Goal: Task Accomplishment & Management: Manage account settings

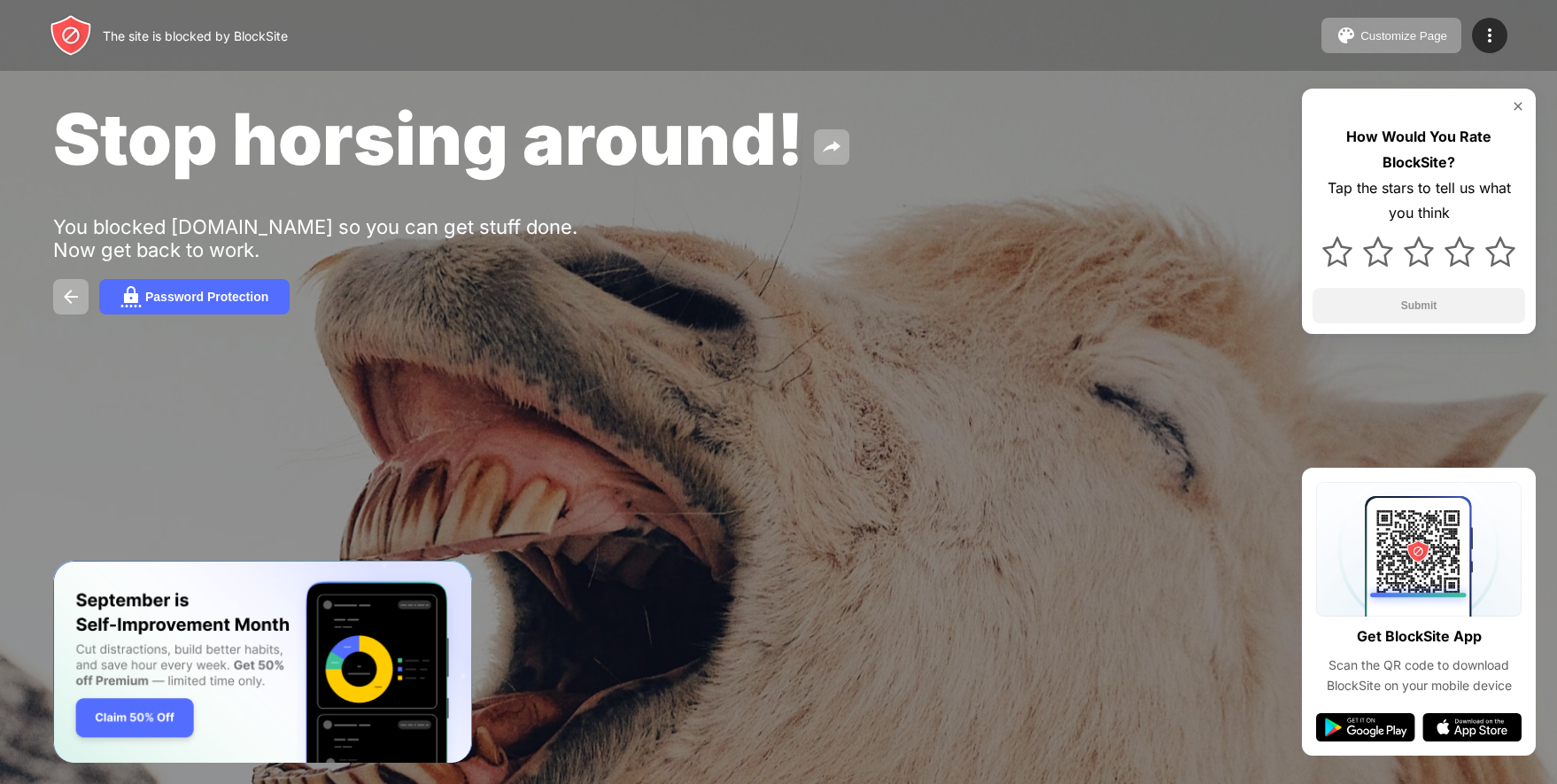
click at [817, 350] on div "Stop horsing around! You blocked youtube.com so you can get stuff done. Now get…" at bounding box center [778, 205] width 1557 height 410
click at [62, 294] on img at bounding box center [71, 297] width 21 height 21
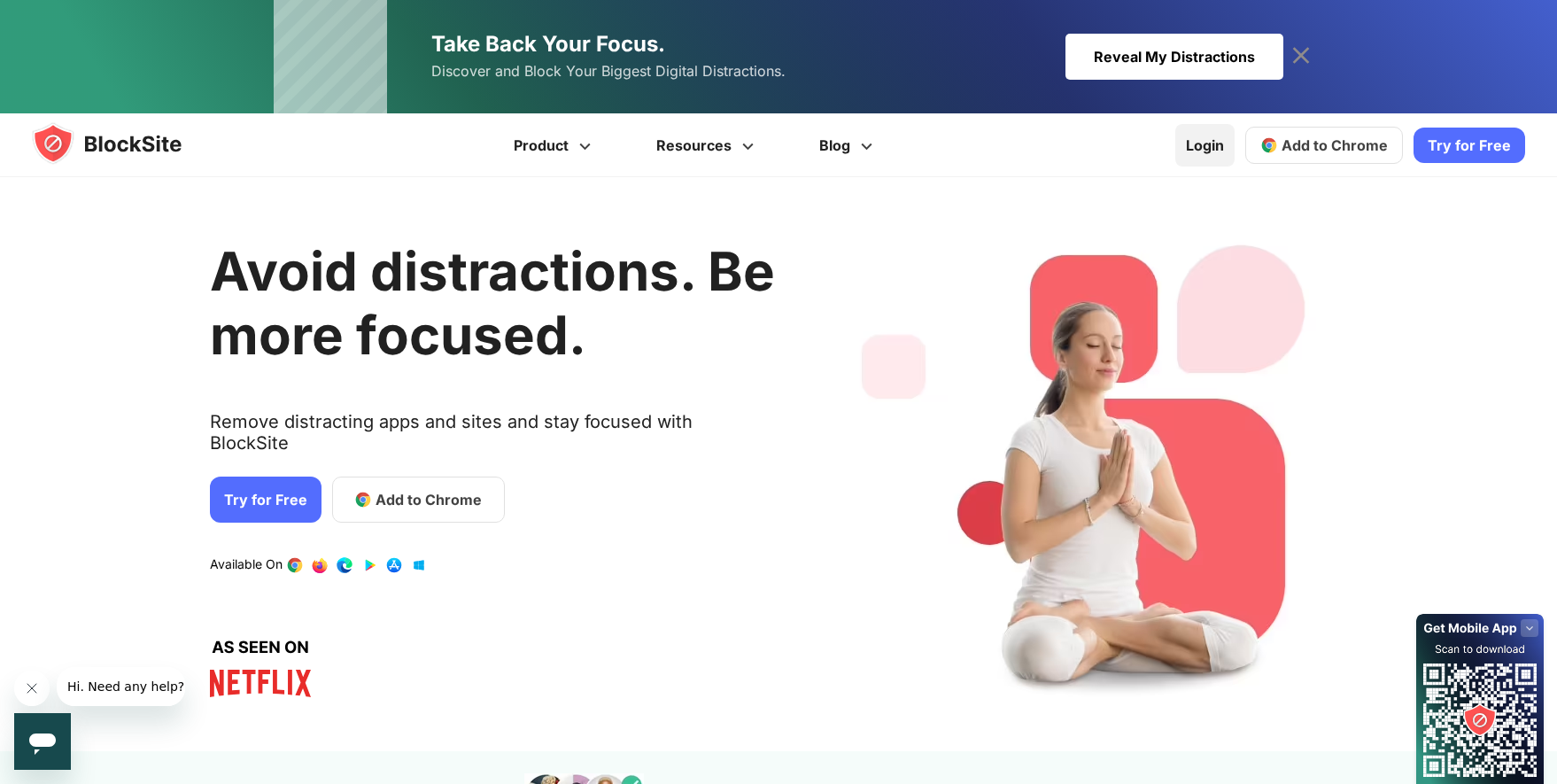
click at [1220, 147] on link "Login" at bounding box center [1205, 145] width 60 height 42
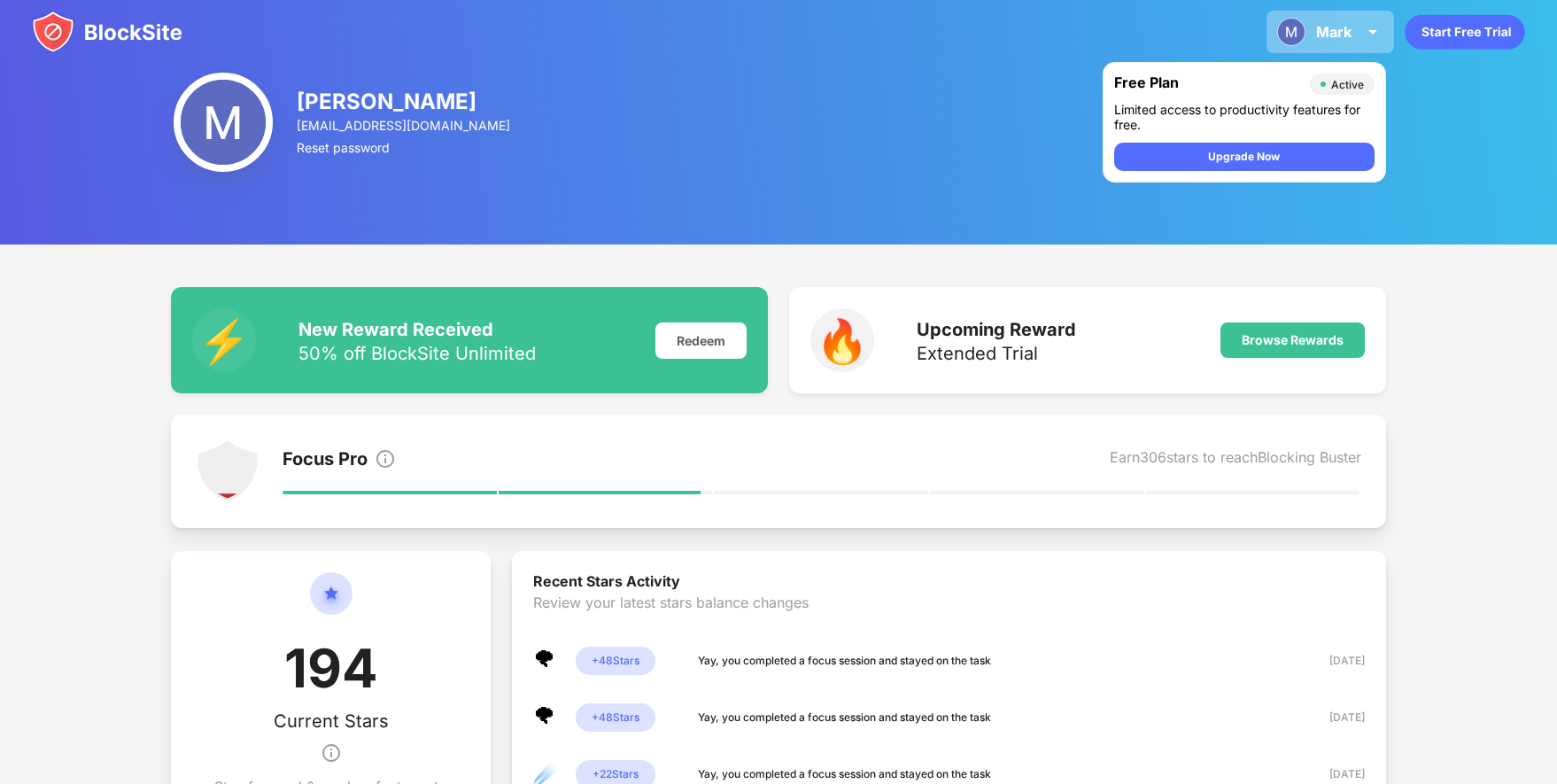
click at [1329, 17] on div "Mark Mark Norton View Account Insights Premium Rewards Settings Support Log Out" at bounding box center [1330, 32] width 128 height 42
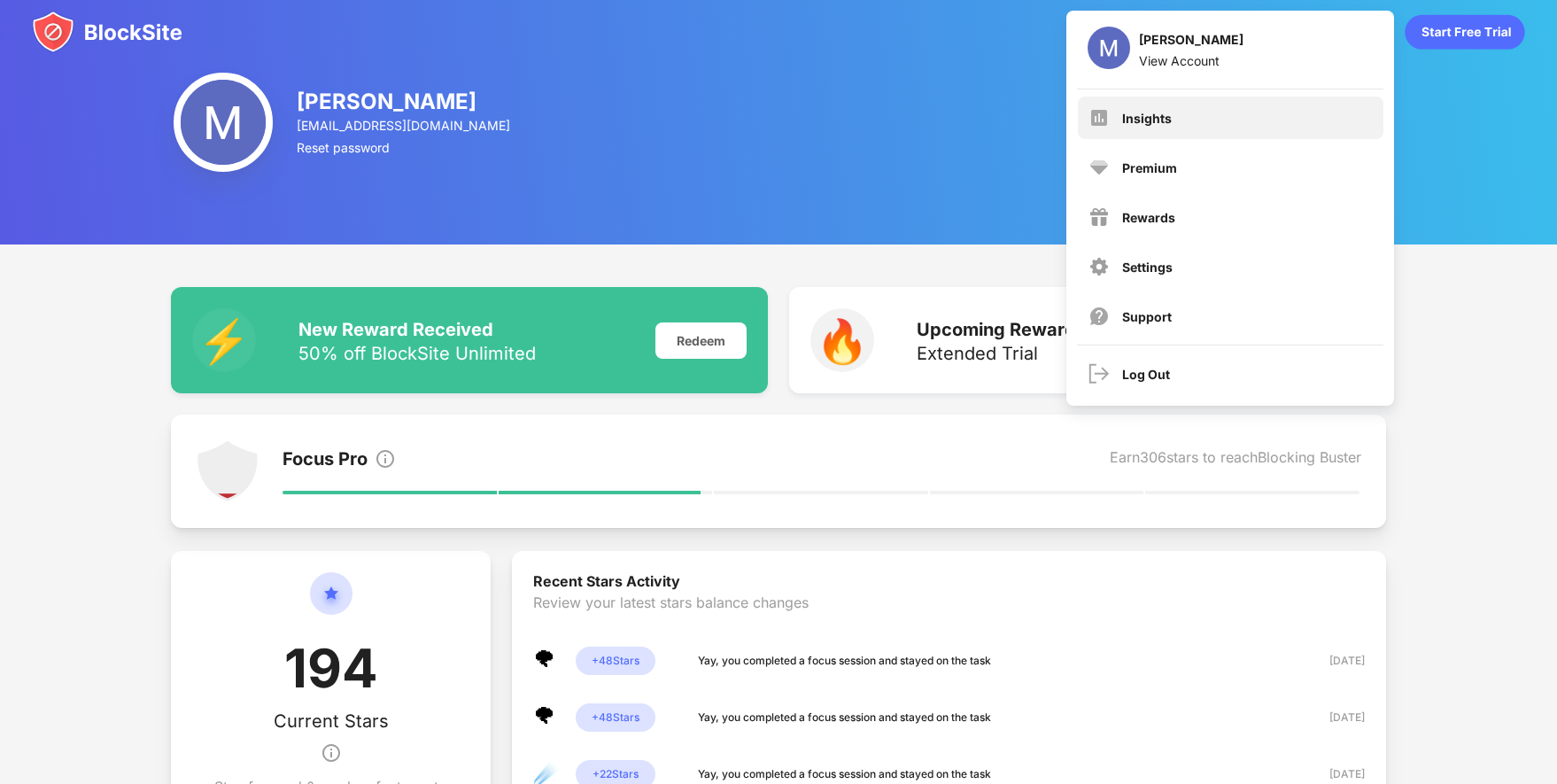
click at [1208, 116] on div "Insights" at bounding box center [1231, 117] width 306 height 42
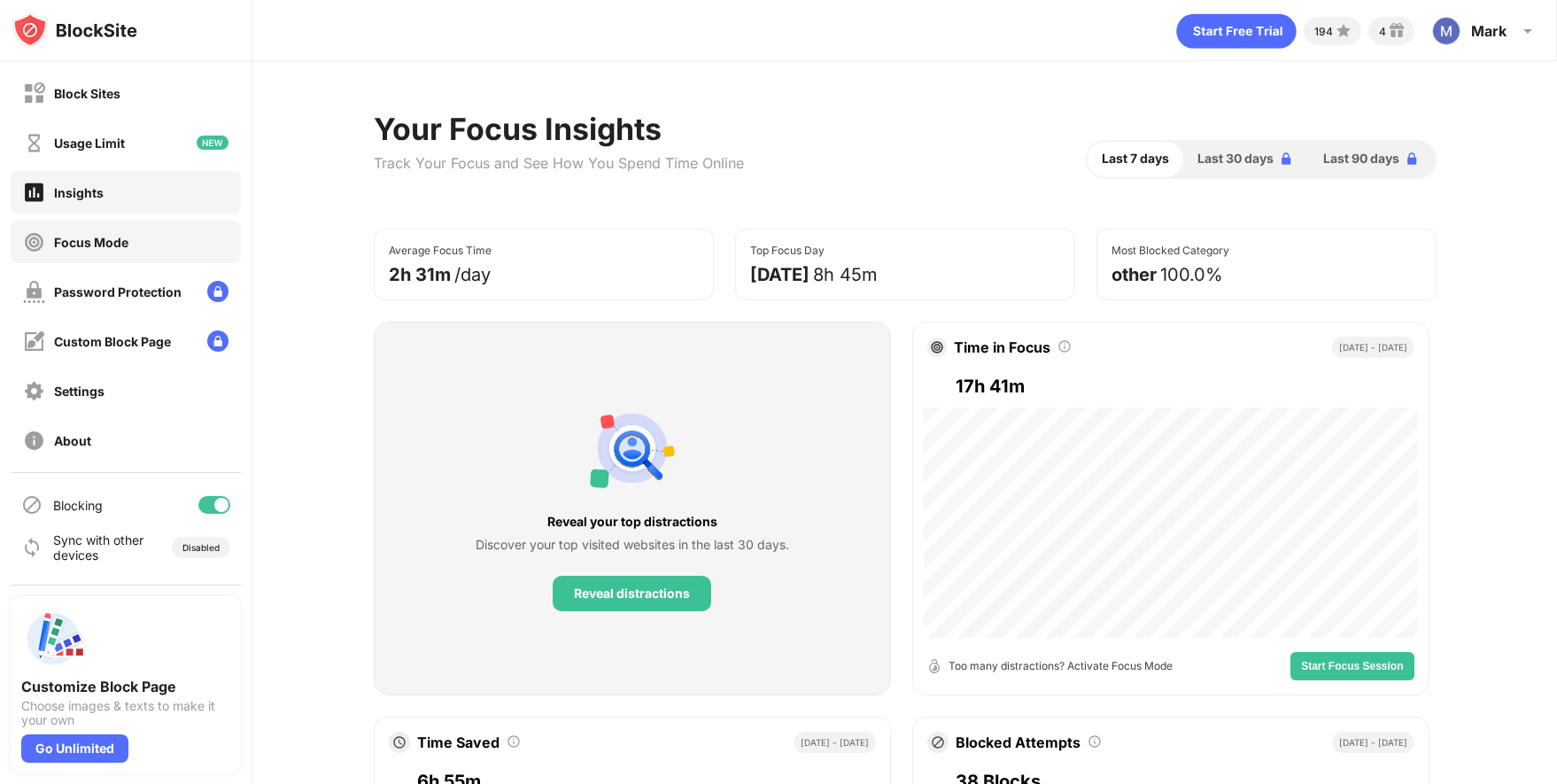
click at [163, 243] on div "Focus Mode" at bounding box center [126, 241] width 231 height 42
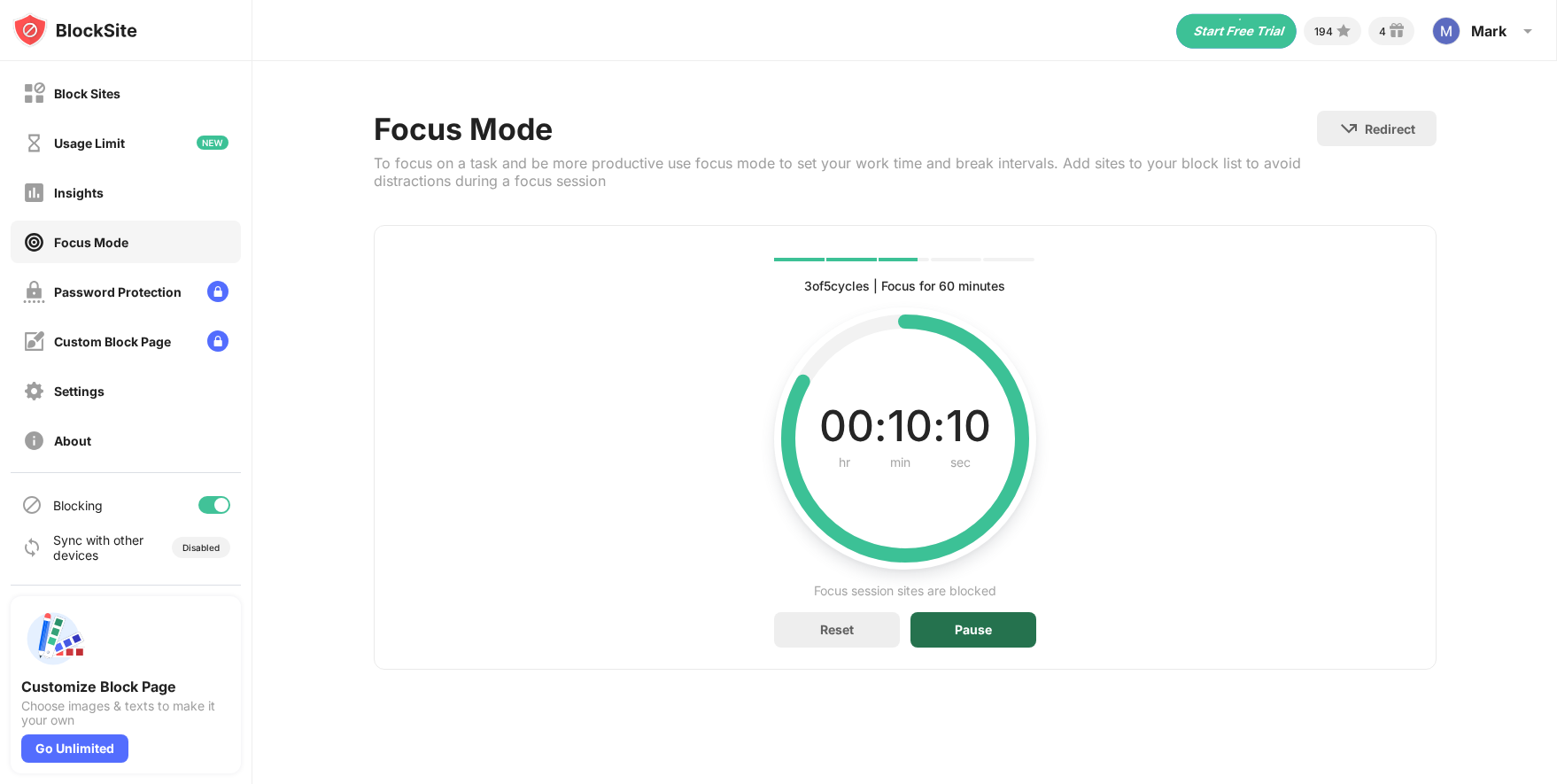
click at [958, 631] on div "Pause" at bounding box center [974, 629] width 37 height 14
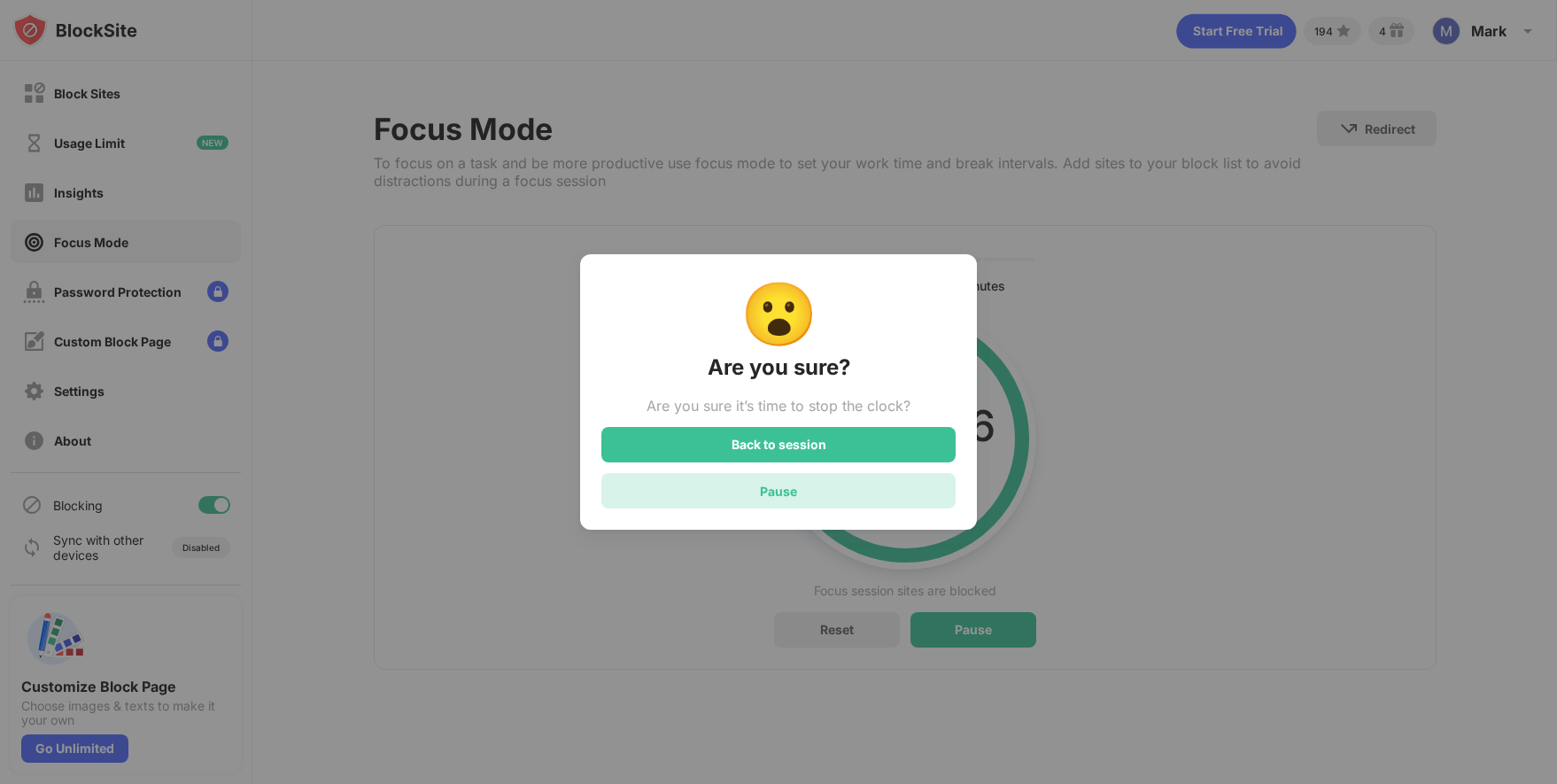
click at [891, 499] on div "Pause" at bounding box center [778, 490] width 355 height 36
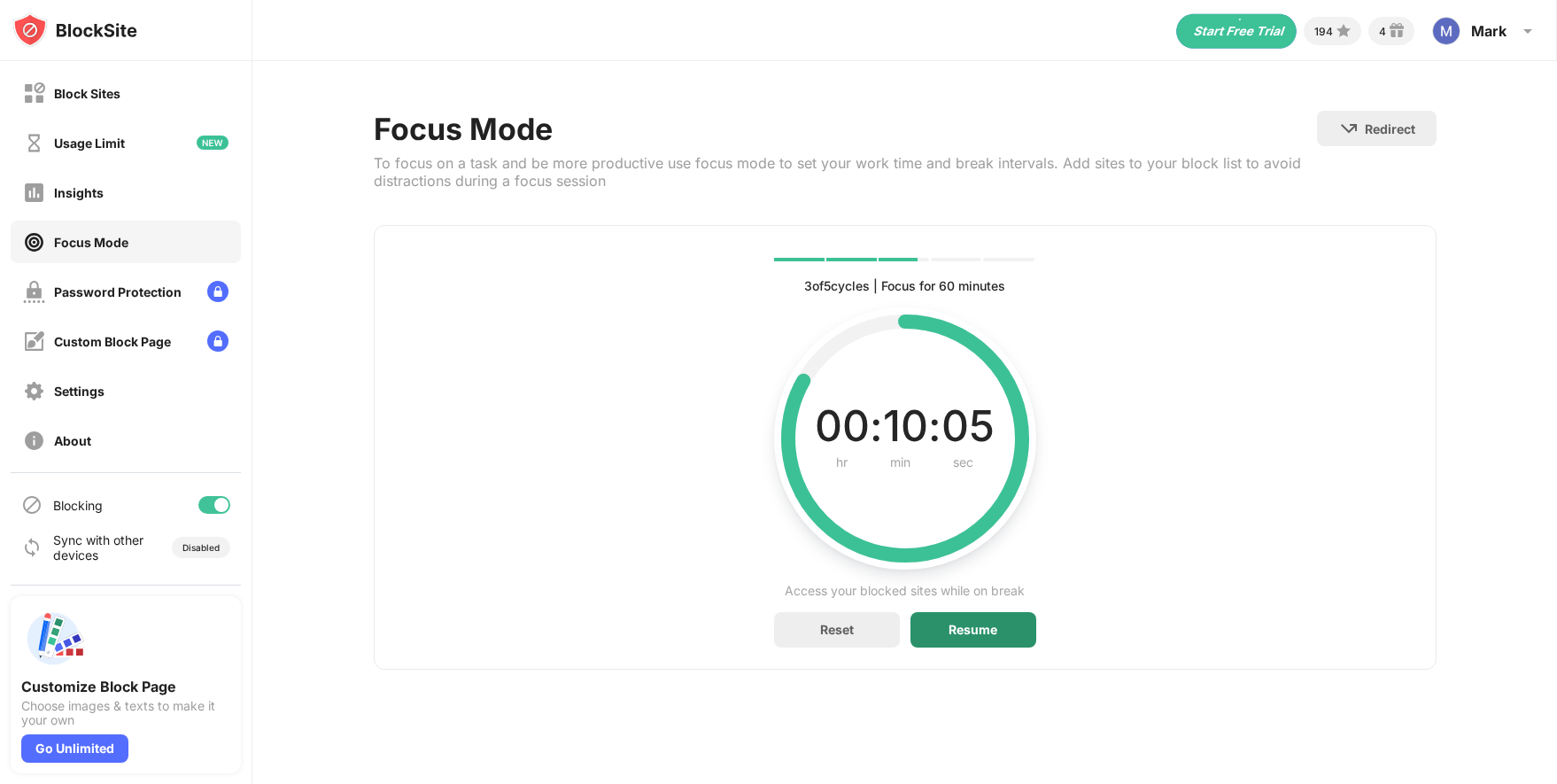
click at [948, 630] on div "Resume" at bounding box center [973, 629] width 126 height 36
